Goal: Information Seeking & Learning: Learn about a topic

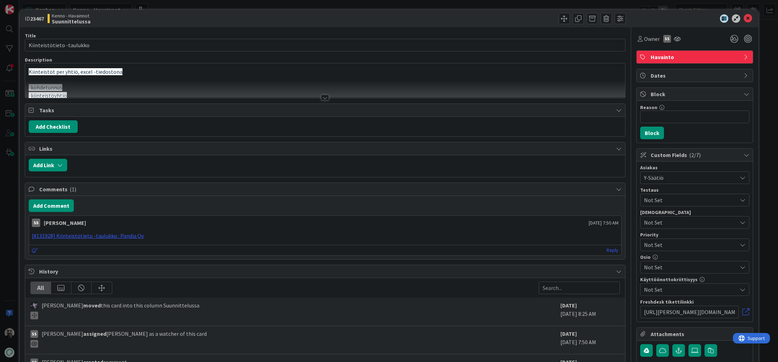
click at [326, 98] on div at bounding box center [325, 98] width 8 height 6
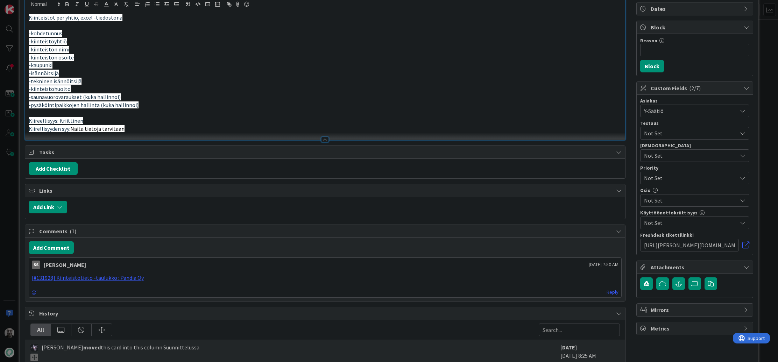
scroll to position [218, 0]
